Goal: Use online tool/utility: Utilize a website feature to perform a specific function

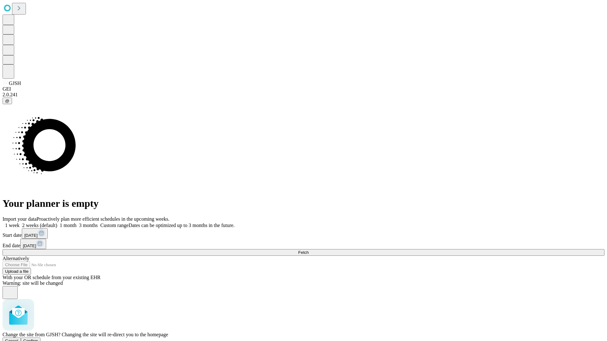
click at [38, 339] on span "Confirm" at bounding box center [30, 341] width 15 height 5
click at [20, 223] on label "1 week" at bounding box center [11, 225] width 17 height 5
click at [309, 250] on span "Fetch" at bounding box center [303, 252] width 10 height 5
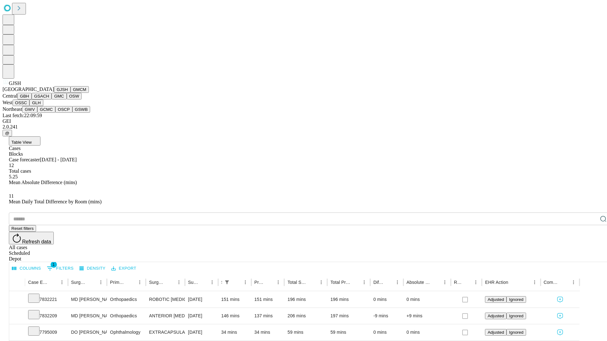
click at [71, 93] on button "GMCM" at bounding box center [80, 89] width 18 height 7
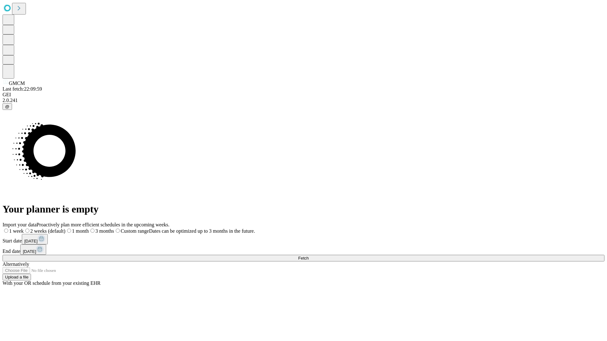
click at [24, 229] on label "1 week" at bounding box center [13, 231] width 21 height 5
click at [309, 256] on span "Fetch" at bounding box center [303, 258] width 10 height 5
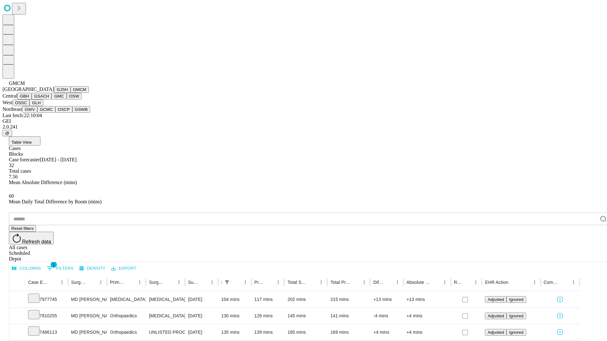
click at [32, 100] on button "GBH" at bounding box center [24, 96] width 14 height 7
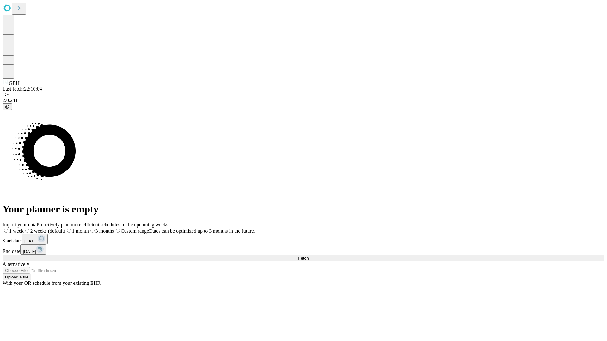
click at [24, 229] on label "1 week" at bounding box center [13, 231] width 21 height 5
click at [309, 256] on span "Fetch" at bounding box center [303, 258] width 10 height 5
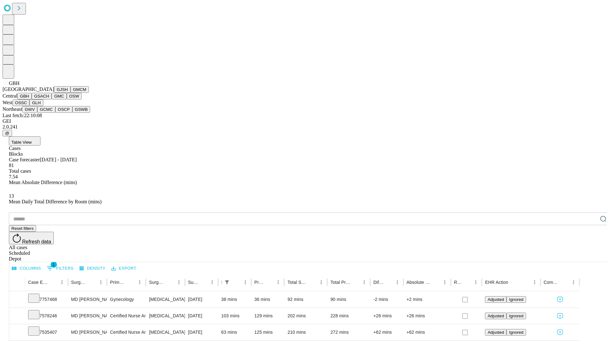
click at [49, 100] on button "GSACH" at bounding box center [42, 96] width 20 height 7
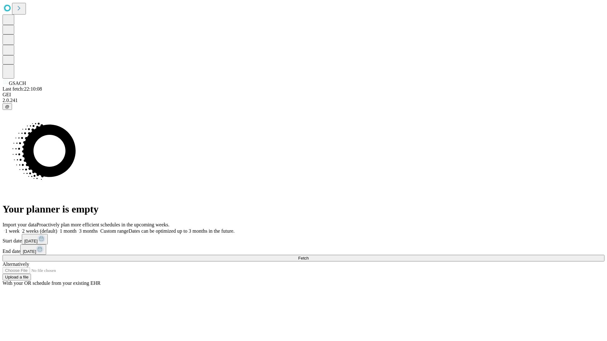
click at [20, 229] on label "1 week" at bounding box center [11, 231] width 17 height 5
click at [309, 256] on span "Fetch" at bounding box center [303, 258] width 10 height 5
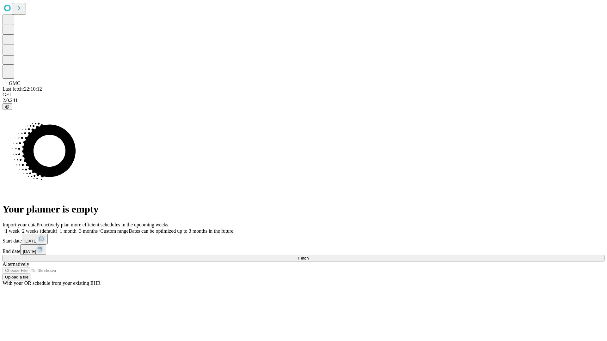
click at [309, 256] on span "Fetch" at bounding box center [303, 258] width 10 height 5
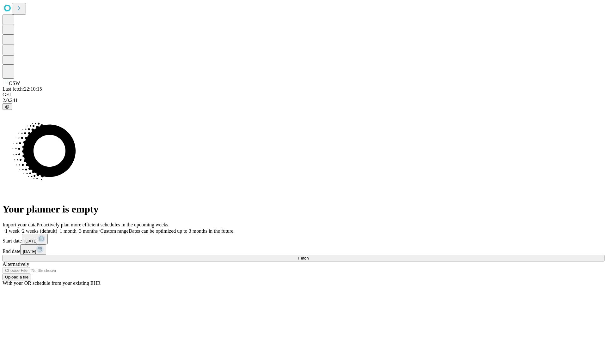
click at [309, 256] on span "Fetch" at bounding box center [303, 258] width 10 height 5
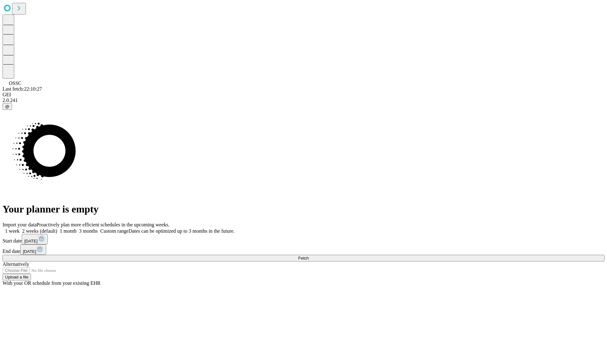
click at [20, 229] on label "1 week" at bounding box center [11, 231] width 17 height 5
click at [309, 256] on span "Fetch" at bounding box center [303, 258] width 10 height 5
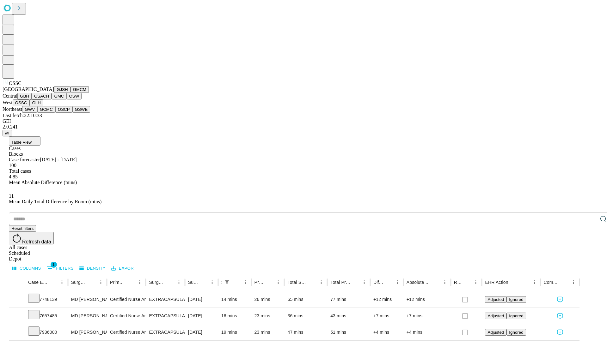
click at [43, 106] on button "GLH" at bounding box center [36, 103] width 14 height 7
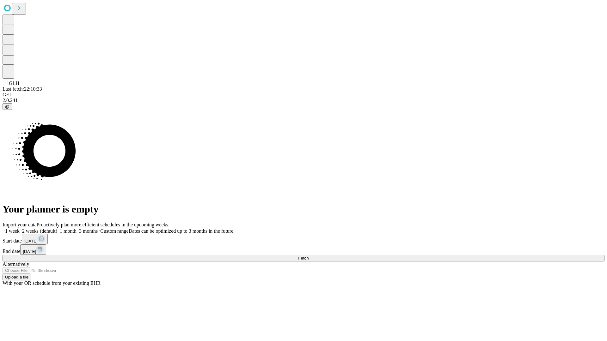
click at [309, 256] on span "Fetch" at bounding box center [303, 258] width 10 height 5
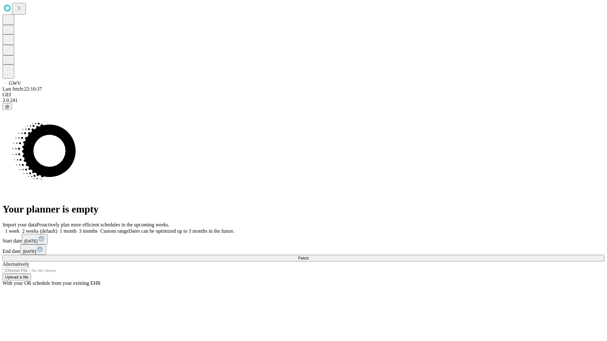
click at [309, 256] on span "Fetch" at bounding box center [303, 258] width 10 height 5
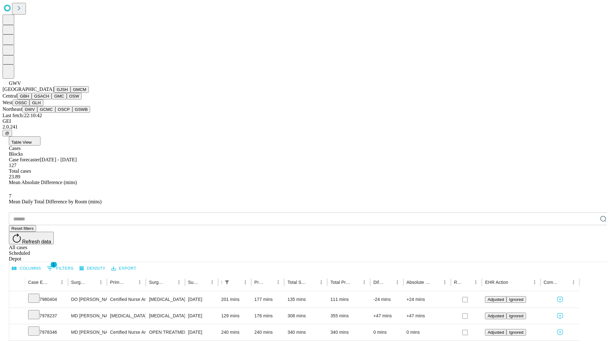
click at [49, 113] on button "GCMC" at bounding box center [46, 109] width 18 height 7
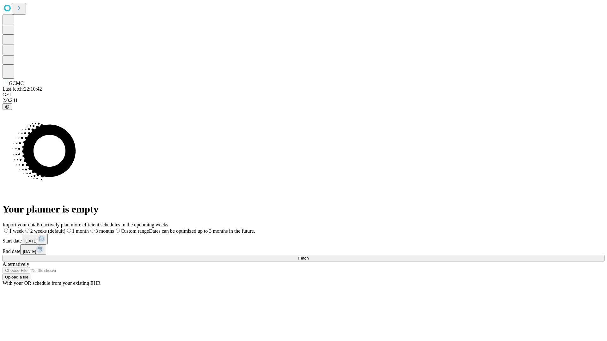
click at [24, 229] on label "1 week" at bounding box center [13, 231] width 21 height 5
click at [309, 256] on span "Fetch" at bounding box center [303, 258] width 10 height 5
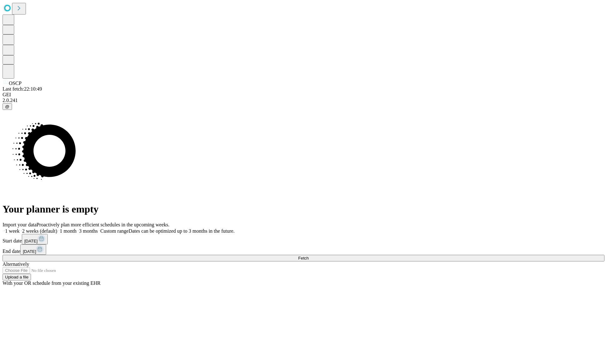
click at [20, 229] on label "1 week" at bounding box center [11, 231] width 17 height 5
click at [309, 256] on span "Fetch" at bounding box center [303, 258] width 10 height 5
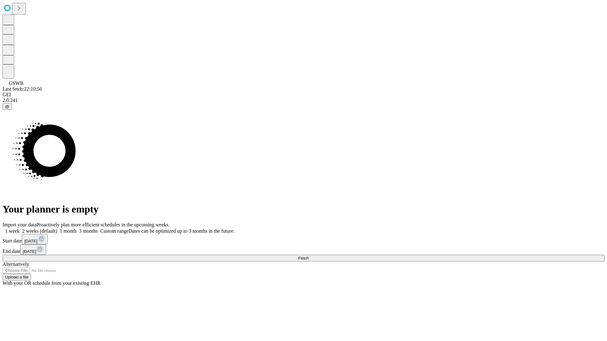
click at [309, 256] on span "Fetch" at bounding box center [303, 258] width 10 height 5
